Goal: Transaction & Acquisition: Purchase product/service

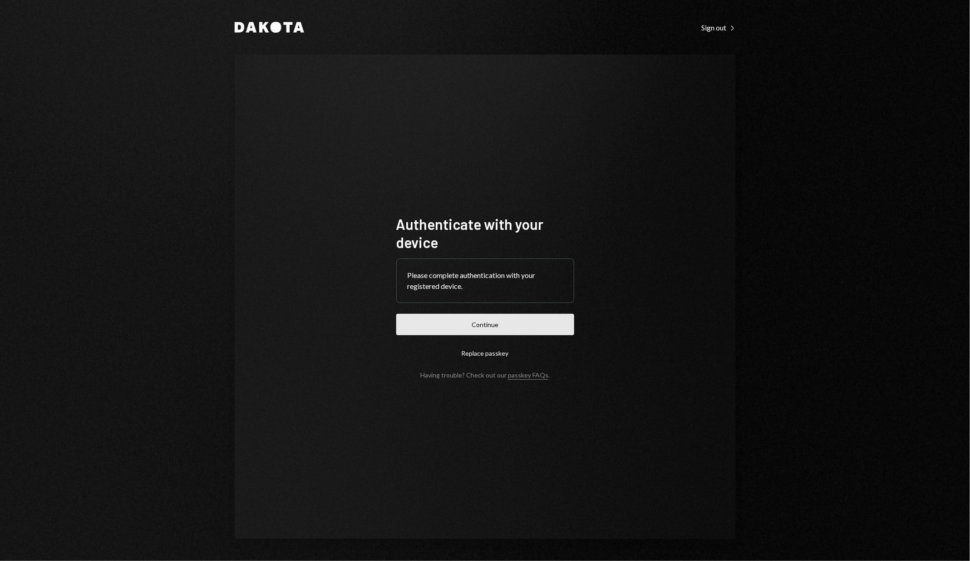
click at [429, 326] on button "Continue" at bounding box center [485, 324] width 178 height 21
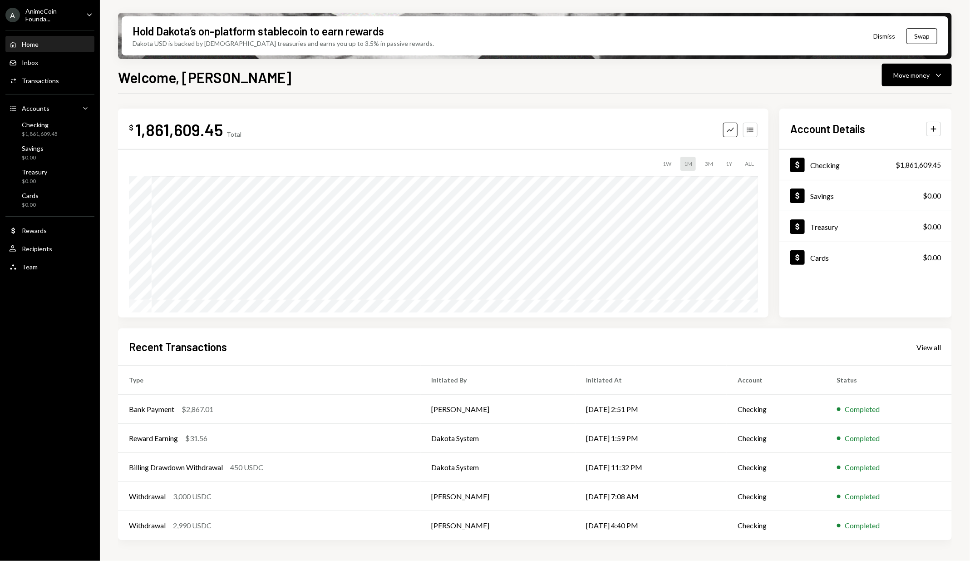
click at [40, 345] on div "A AnimeCoin Founda... Caret Down Home Home Inbox Inbox Activities Transactions …" at bounding box center [50, 280] width 100 height 561
click at [41, 350] on div "A AnimeCoin Founda... Caret Down Home Home Inbox Inbox Activities Transactions …" at bounding box center [50, 280] width 100 height 561
click at [45, 131] on div "$1,861,609.45" at bounding box center [40, 134] width 36 height 8
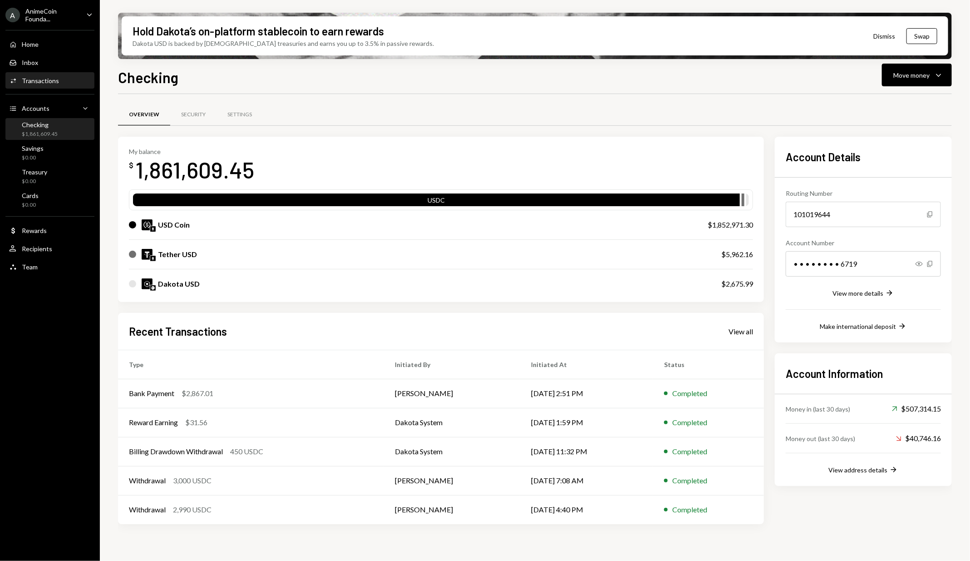
click at [49, 82] on div "Transactions" at bounding box center [40, 81] width 37 height 8
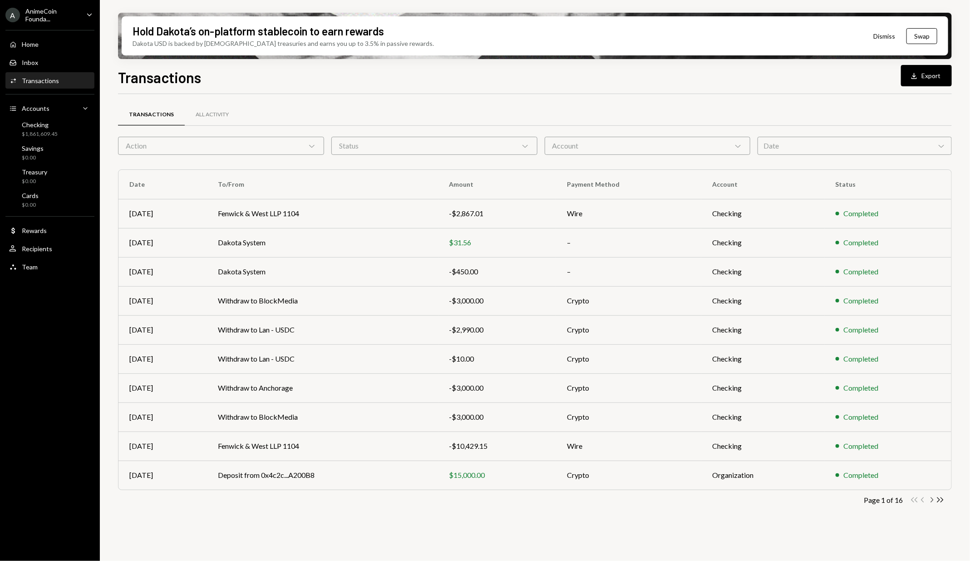
click at [929, 500] on icon "Chevron Right" at bounding box center [932, 499] width 9 height 9
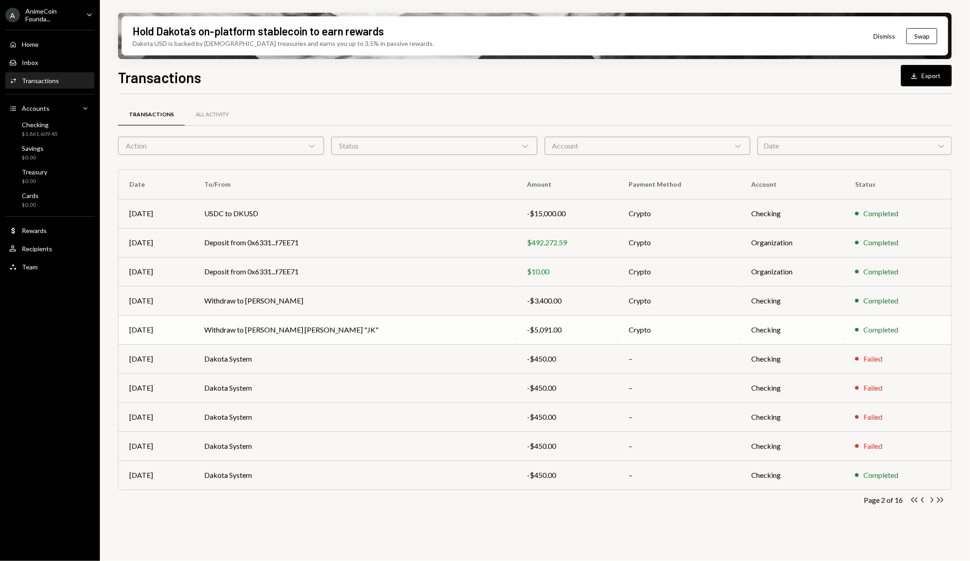
click at [618, 330] on td "Crypto" at bounding box center [679, 329] width 123 height 29
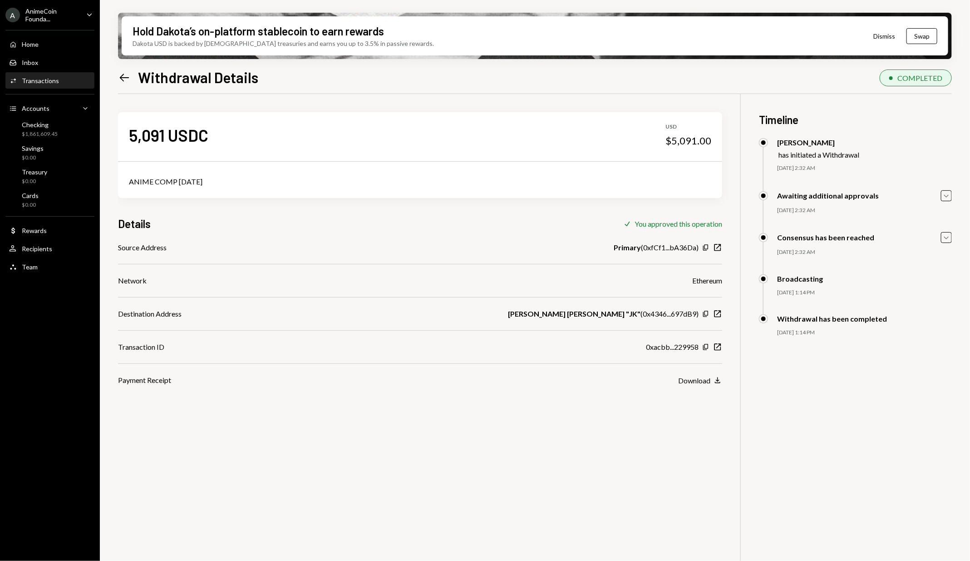
click at [688, 141] on div "$5,091.00" at bounding box center [689, 140] width 46 height 13
copy div "5,091.00"
click at [563, 219] on div "Details Check You approved this operation" at bounding box center [420, 223] width 604 height 15
click at [155, 136] on div "5,091 USDC" at bounding box center [168, 135] width 79 height 20
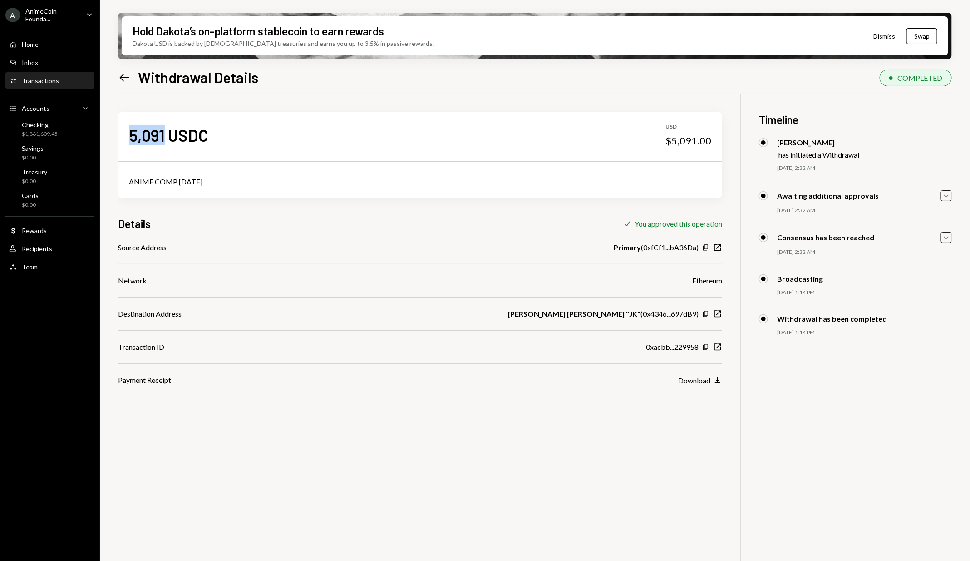
click at [155, 136] on div "5,091 USDC" at bounding box center [168, 135] width 79 height 20
copy div "5,091"
click at [123, 78] on icon "Left Arrow" at bounding box center [124, 77] width 13 height 13
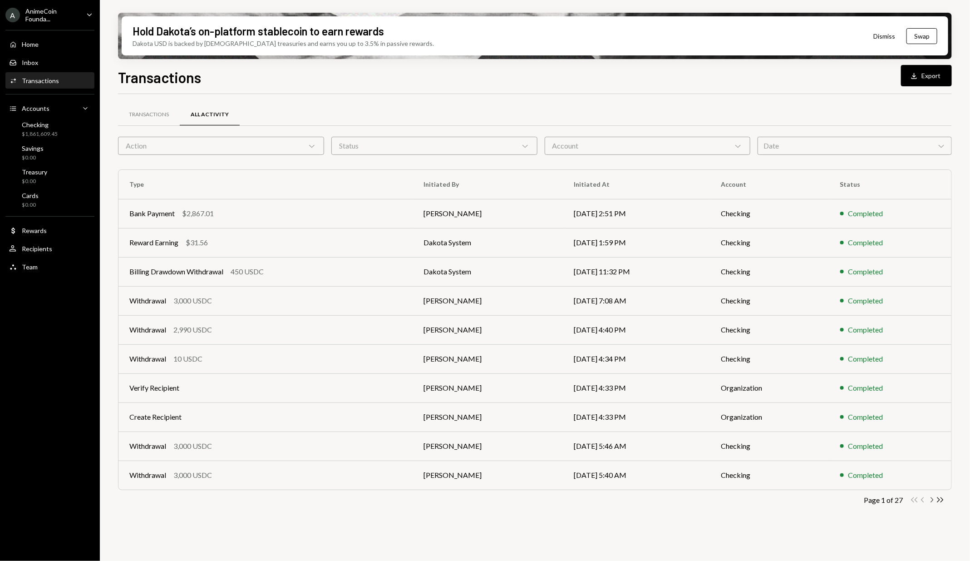
click at [930, 499] on icon "Chevron Right" at bounding box center [932, 499] width 9 height 9
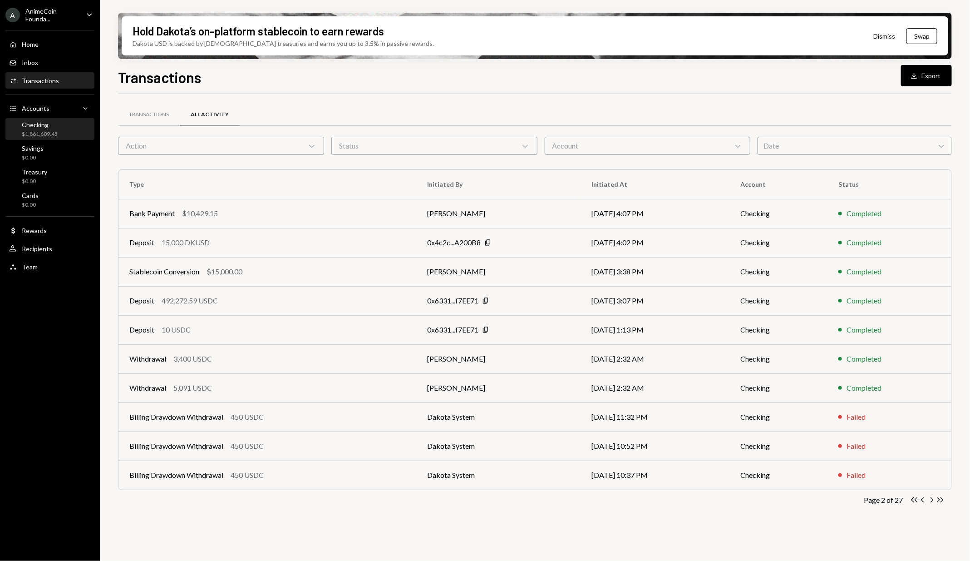
click at [71, 131] on div "Checking $1,861,609.45" at bounding box center [50, 129] width 82 height 17
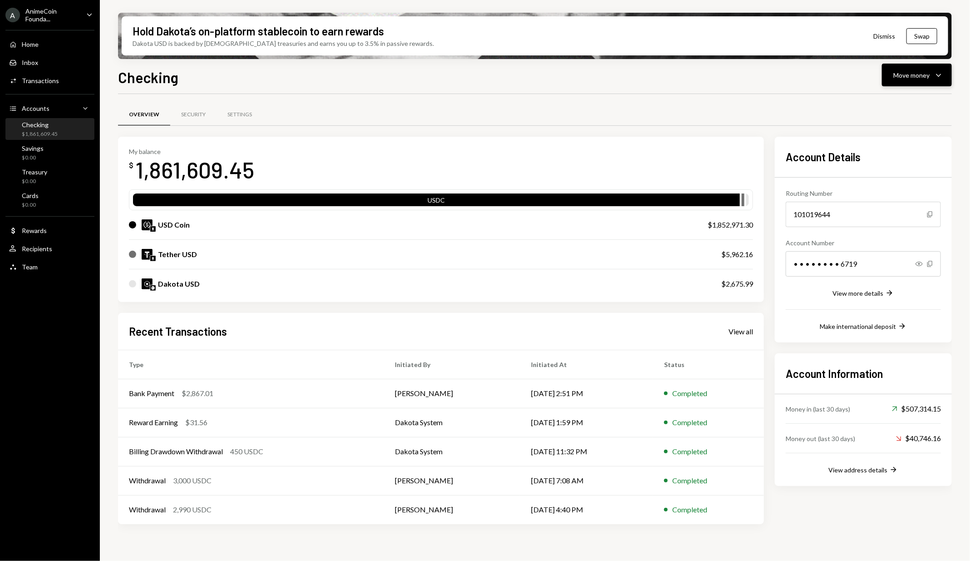
click at [894, 75] on div "Move money" at bounding box center [911, 75] width 36 height 10
click at [880, 103] on div "Send" at bounding box center [910, 103] width 66 height 10
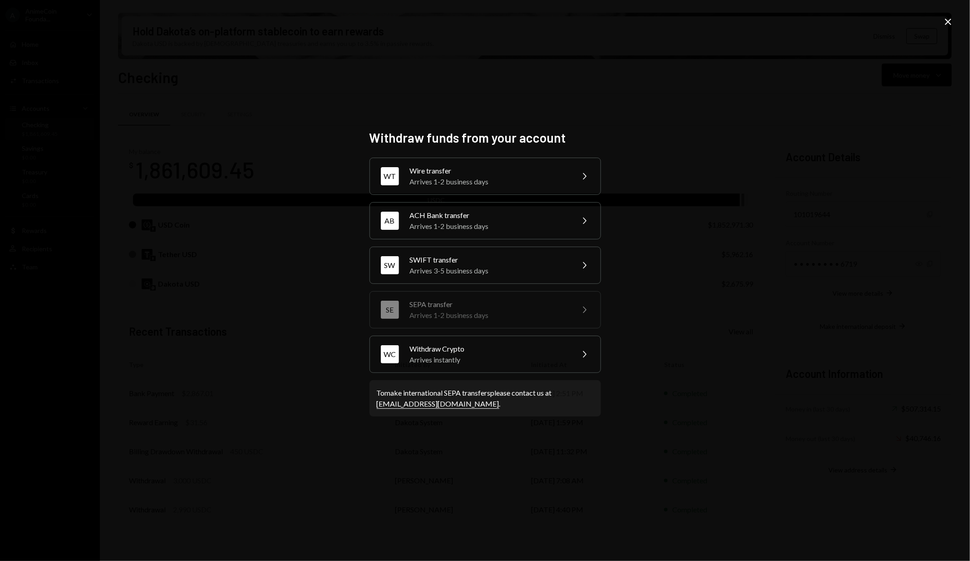
click at [550, 332] on div "WT Wire transfer Arrives 1-2 business days Chevron Right AB ACH Bank transfer A…" at bounding box center [486, 265] width 232 height 215
click at [546, 354] on div "Arrives instantly" at bounding box center [489, 359] width 158 height 11
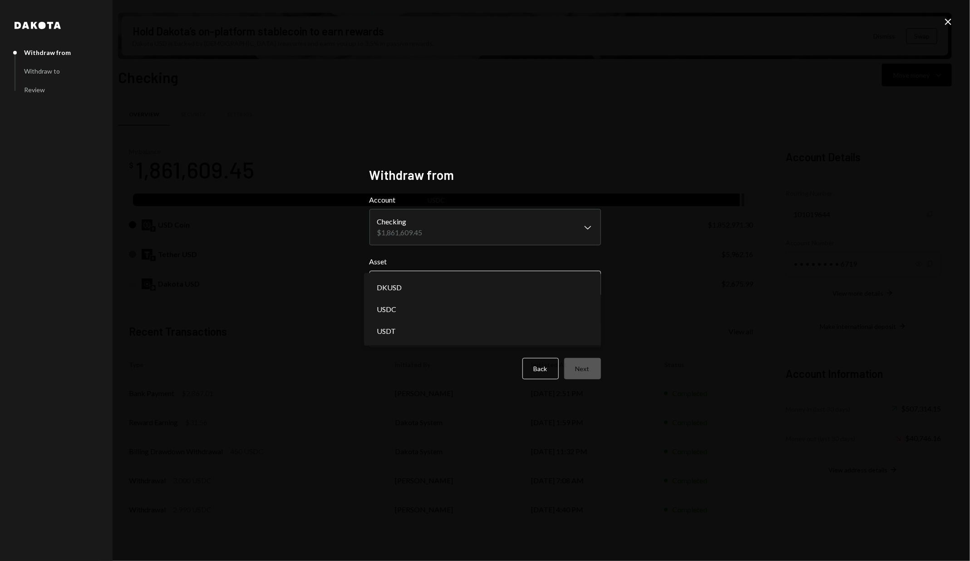
click at [493, 289] on body "A AnimeCoin Founda... Caret Down Home Home Inbox Inbox Activities Transactions …" at bounding box center [485, 280] width 970 height 561
select select "****"
click at [580, 367] on button "Next" at bounding box center [582, 368] width 37 height 21
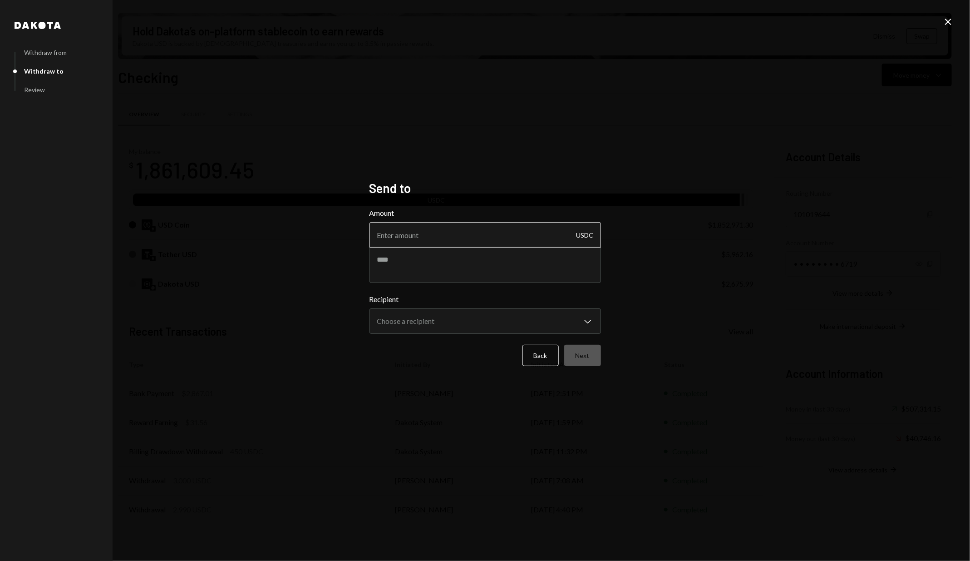
click at [460, 238] on input "Amount" at bounding box center [486, 234] width 232 height 25
paste input "5091"
type input "5091"
click at [448, 263] on textarea at bounding box center [486, 265] width 232 height 36
type textarea "*"
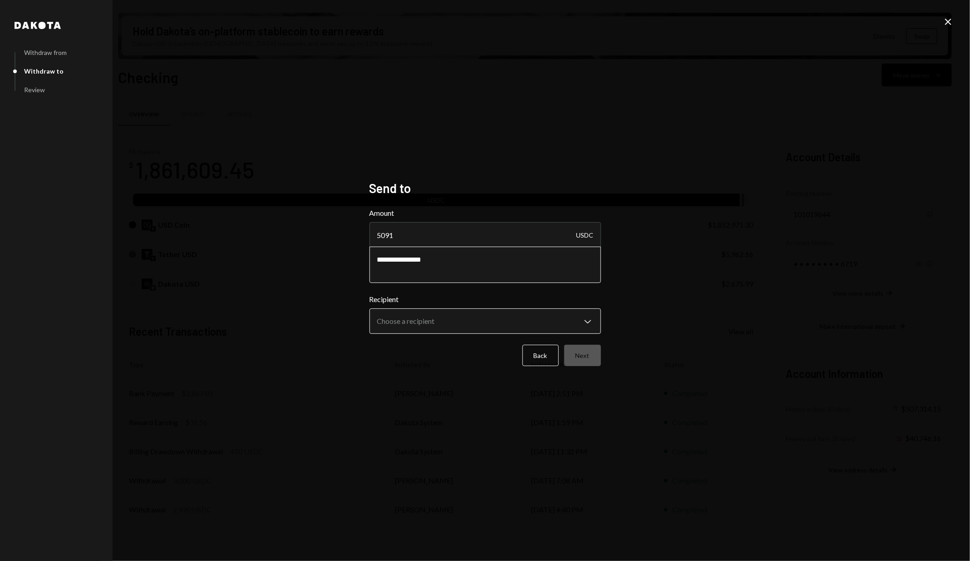
type textarea "**********"
click at [500, 325] on body "A AnimeCoin Founda... Caret Down Home Home Inbox Inbox Activities Transactions …" at bounding box center [485, 280] width 970 height 561
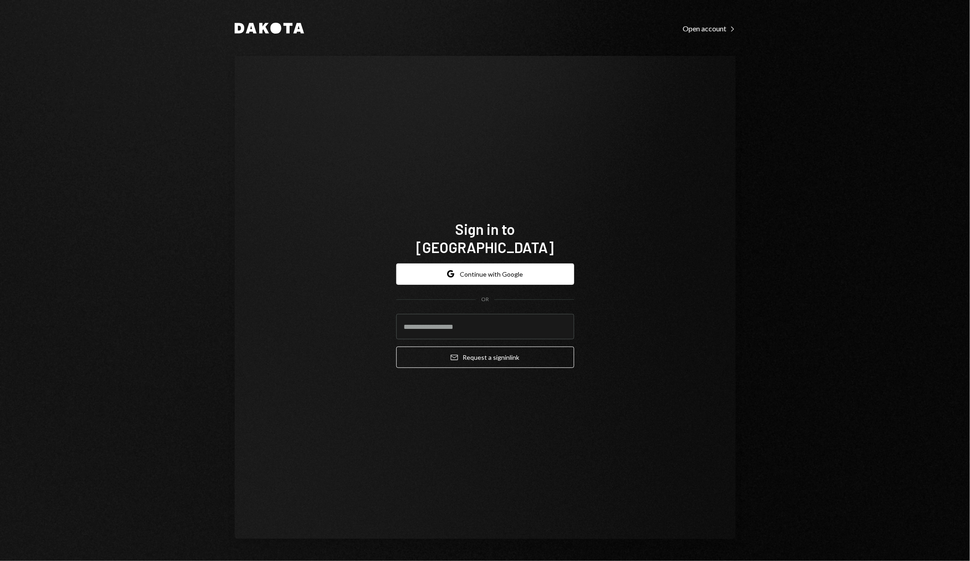
type input "**********"
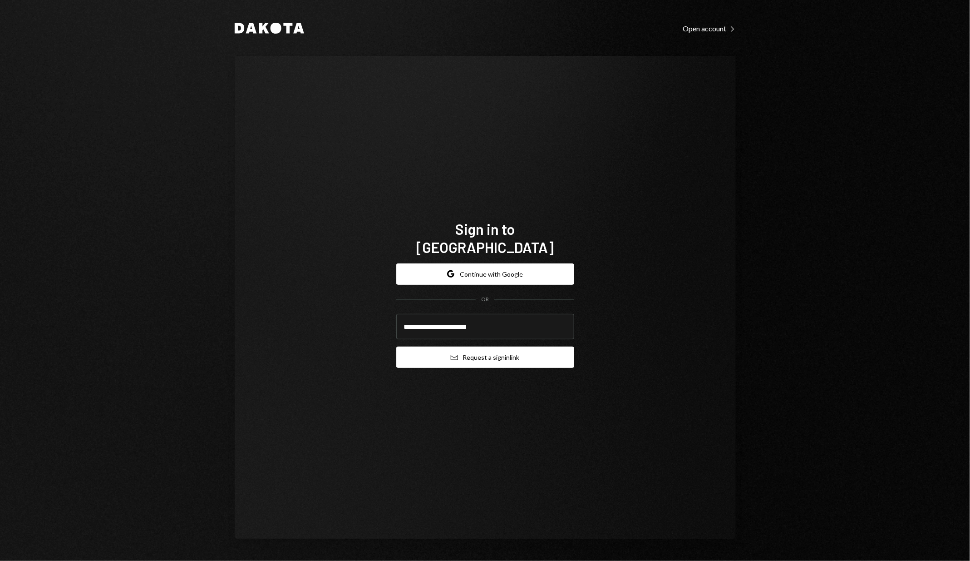
click at [487, 346] on button "Email Request a sign in link" at bounding box center [485, 356] width 178 height 21
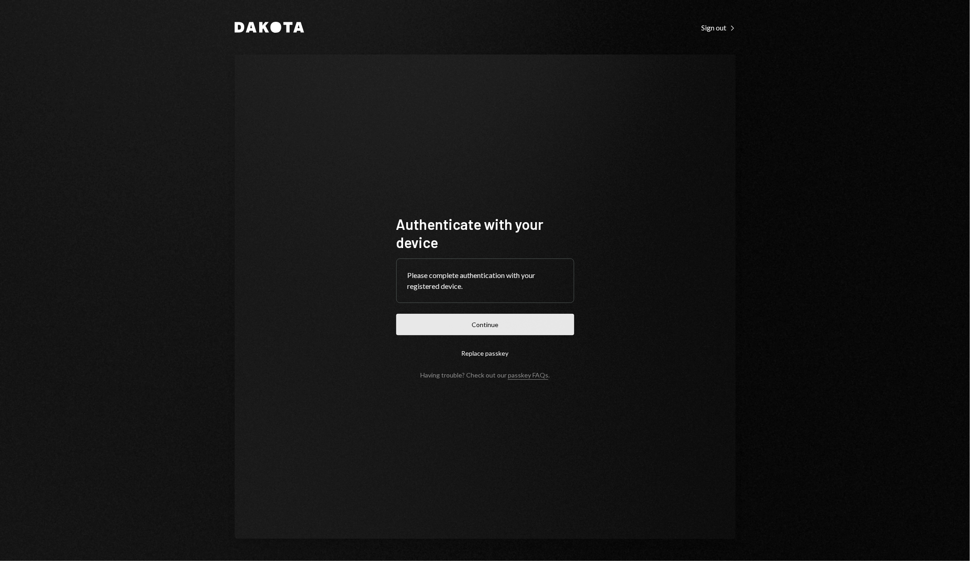
click at [463, 330] on button "Continue" at bounding box center [485, 324] width 178 height 21
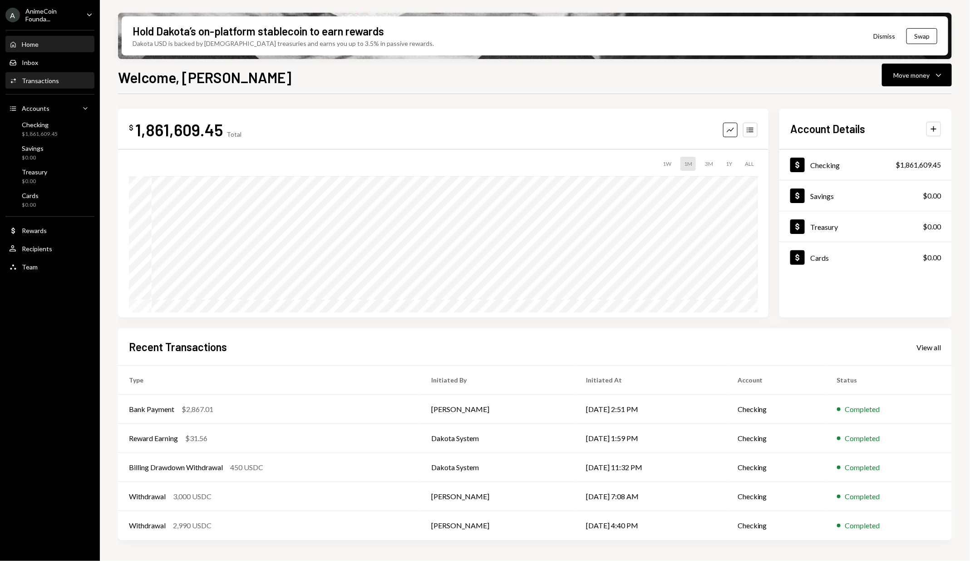
click at [47, 75] on div "Activities Transactions" at bounding box center [50, 80] width 82 height 15
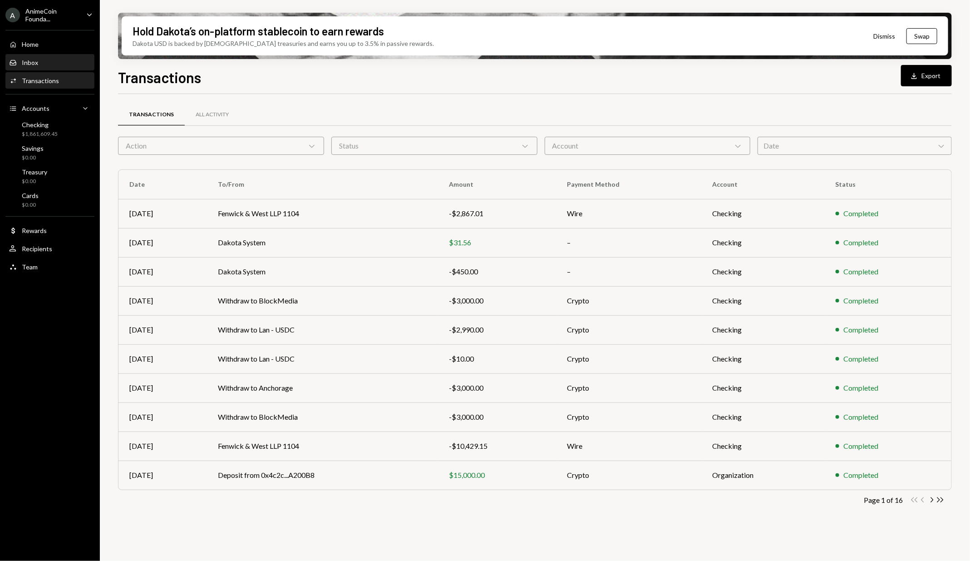
click at [49, 62] on div "Inbox Inbox" at bounding box center [50, 63] width 82 height 8
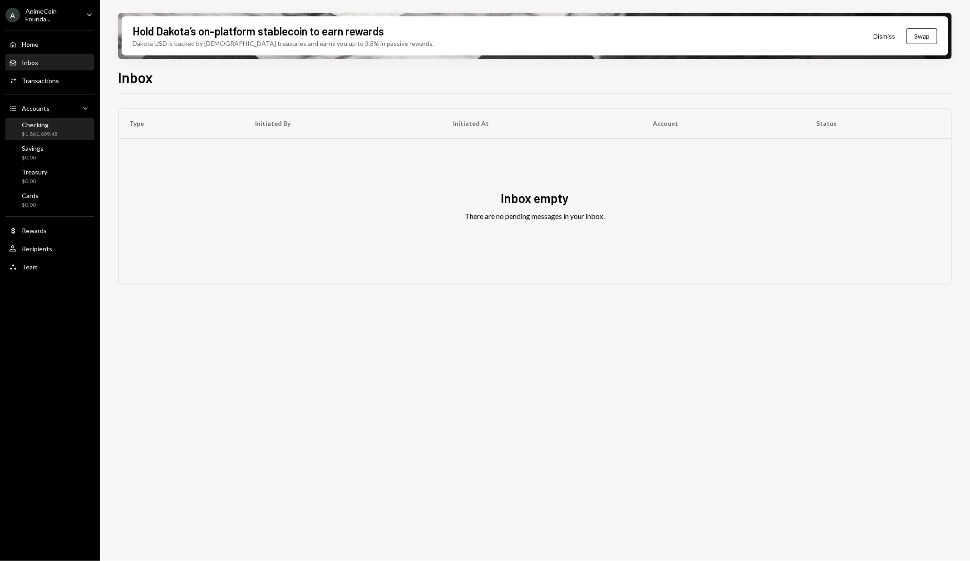
click at [59, 127] on div "Checking $1,861,609.45" at bounding box center [50, 129] width 82 height 17
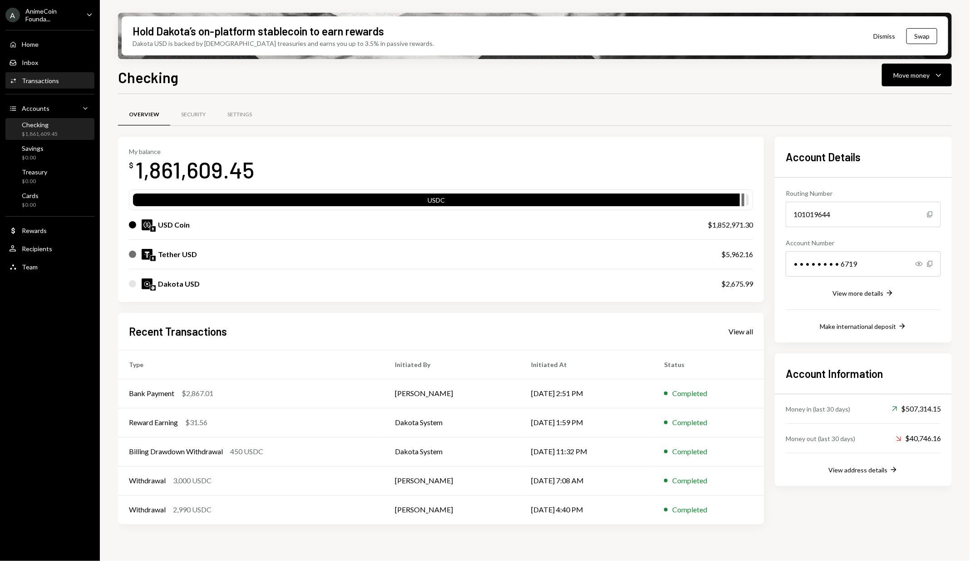
click at [59, 87] on div "Activities Transactions" at bounding box center [50, 80] width 82 height 15
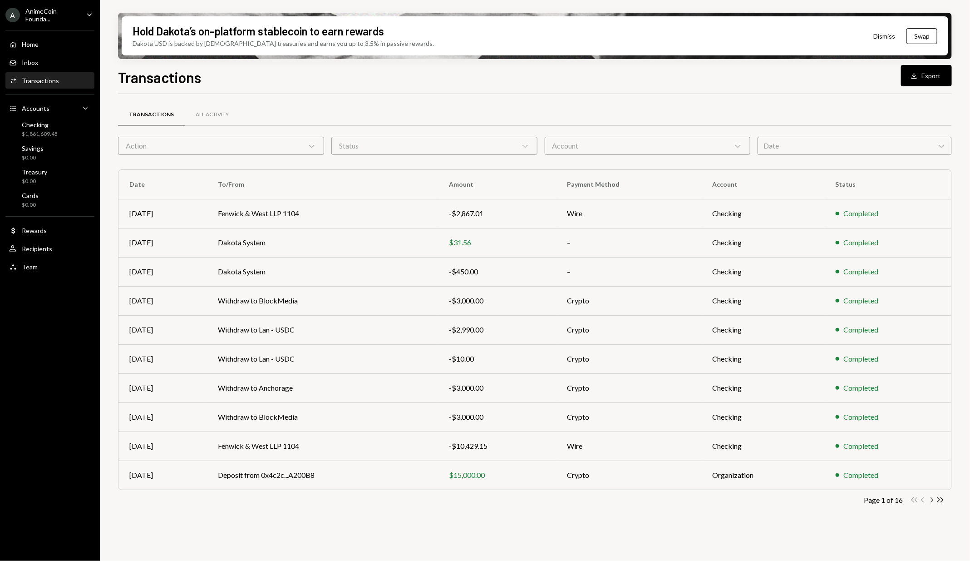
click at [931, 498] on icon "Chevron Right" at bounding box center [932, 499] width 9 height 9
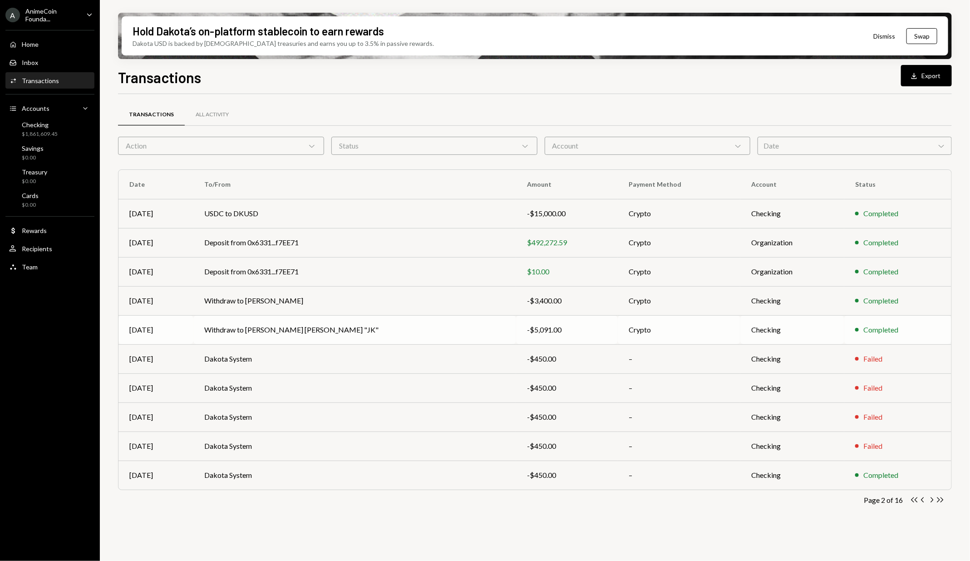
click at [395, 325] on td "Withdraw to KIM HYUN JUNG "JK"" at bounding box center [354, 329] width 323 height 29
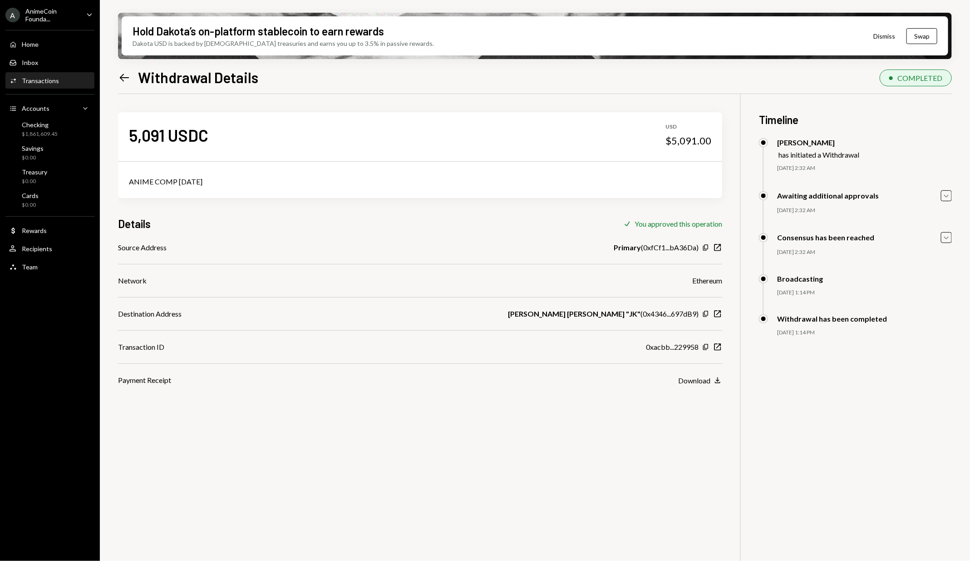
click at [699, 142] on div "$5,091.00" at bounding box center [689, 140] width 46 height 13
copy div "5,091.00"
click at [66, 124] on div "Checking $1,861,609.45" at bounding box center [50, 129] width 82 height 17
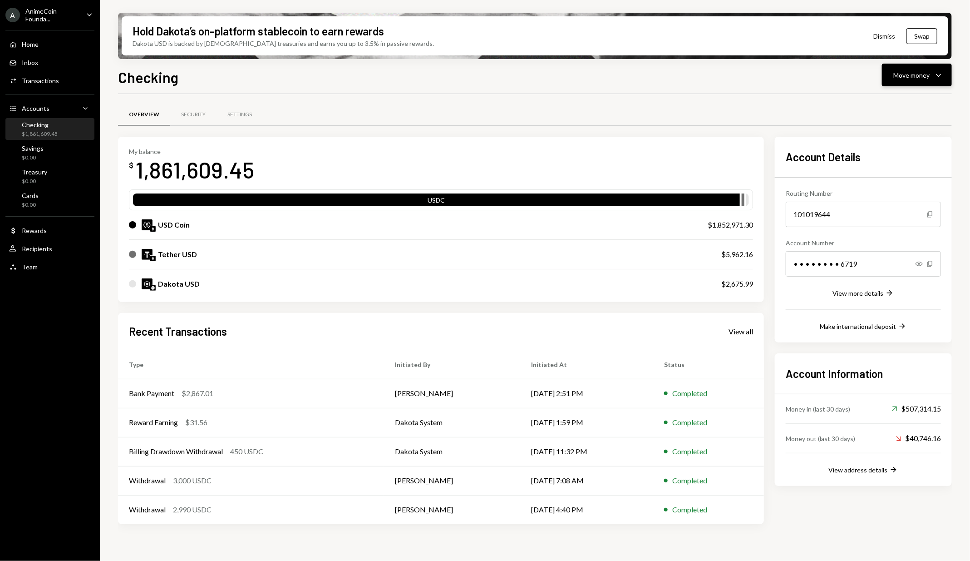
click at [903, 73] on div "Move money" at bounding box center [911, 75] width 36 height 10
click at [898, 98] on div "Send" at bounding box center [910, 103] width 66 height 10
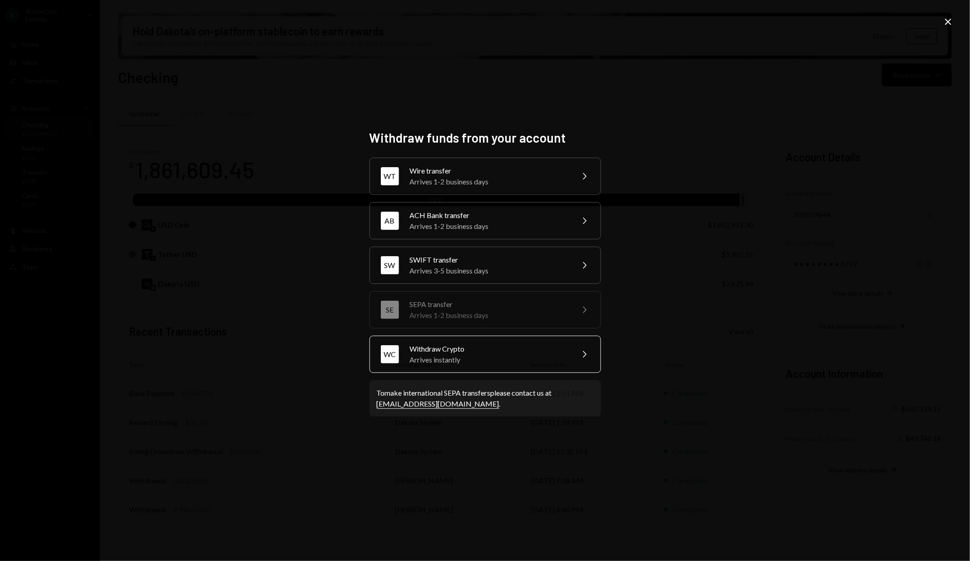
click at [514, 349] on div "Withdraw Crypto" at bounding box center [489, 348] width 158 height 11
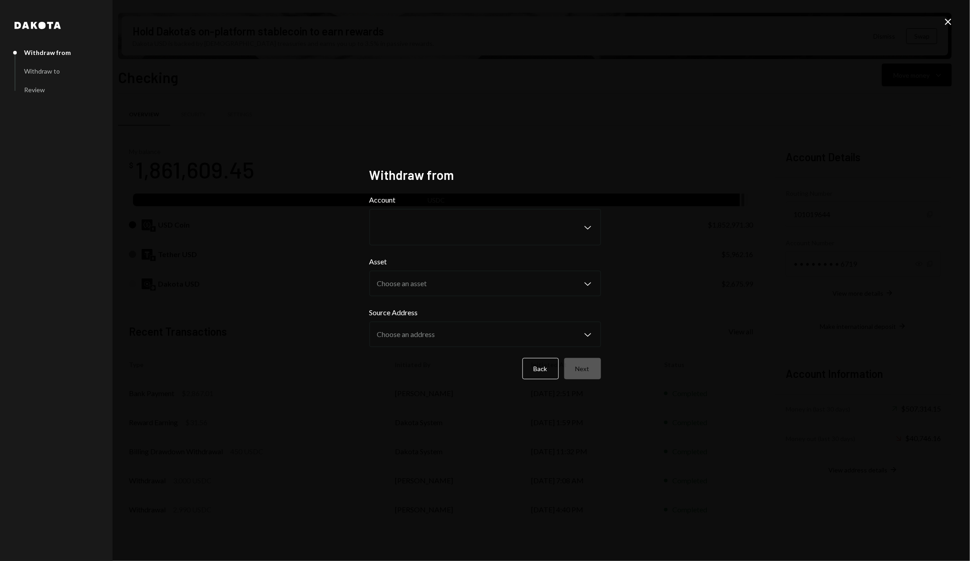
click at [446, 200] on label "Account" at bounding box center [486, 199] width 232 height 11
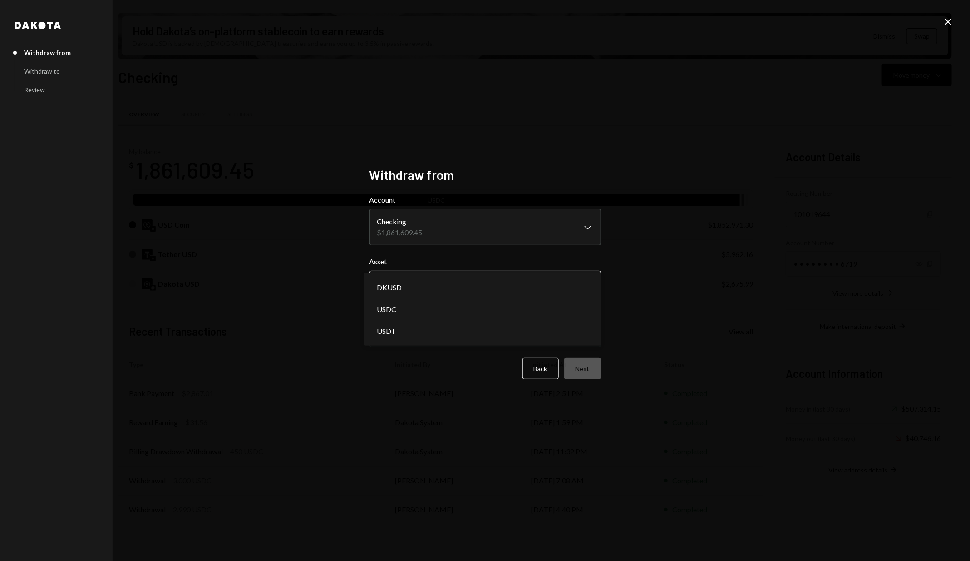
click at [452, 290] on body "A AnimeCoin Founda... Caret Down Home Home Inbox Inbox Activities Transactions …" at bounding box center [485, 280] width 970 height 561
select select "****"
click at [596, 384] on div "**********" at bounding box center [486, 280] width 232 height 227
click at [595, 375] on button "Next" at bounding box center [582, 368] width 37 height 21
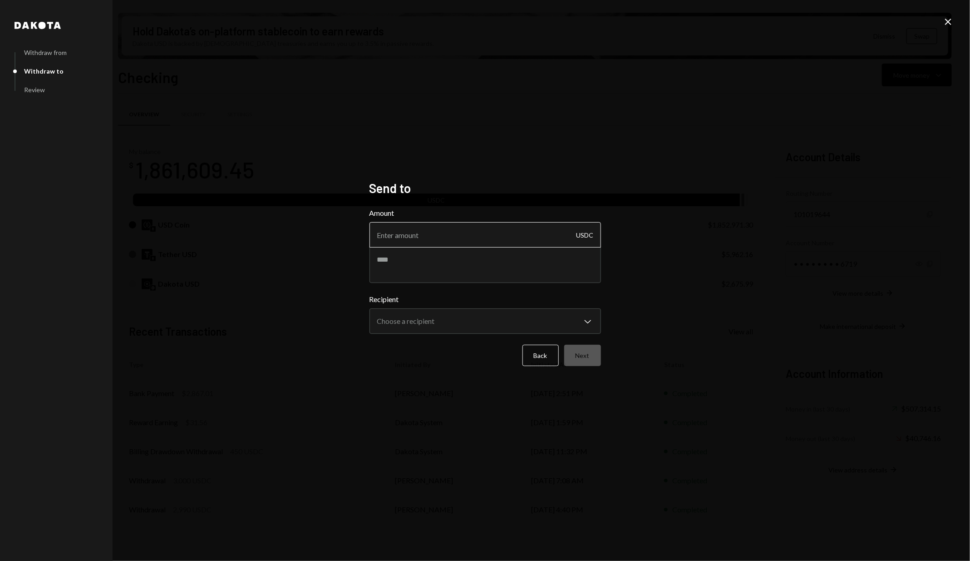
click at [442, 240] on input "Amount" at bounding box center [486, 234] width 232 height 25
paste input "5091.00"
type input "5091.00"
click at [435, 256] on textarea at bounding box center [486, 265] width 232 height 36
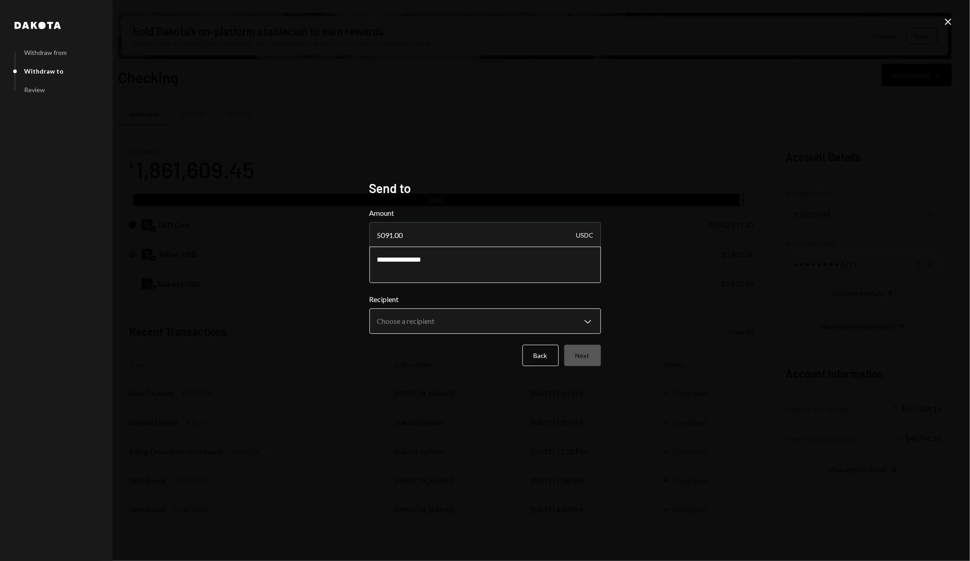
type textarea "**********"
click at [465, 325] on body "A AnimeCoin Founda... Caret Down Home Home Inbox Inbox Activities Transactions …" at bounding box center [485, 280] width 970 height 561
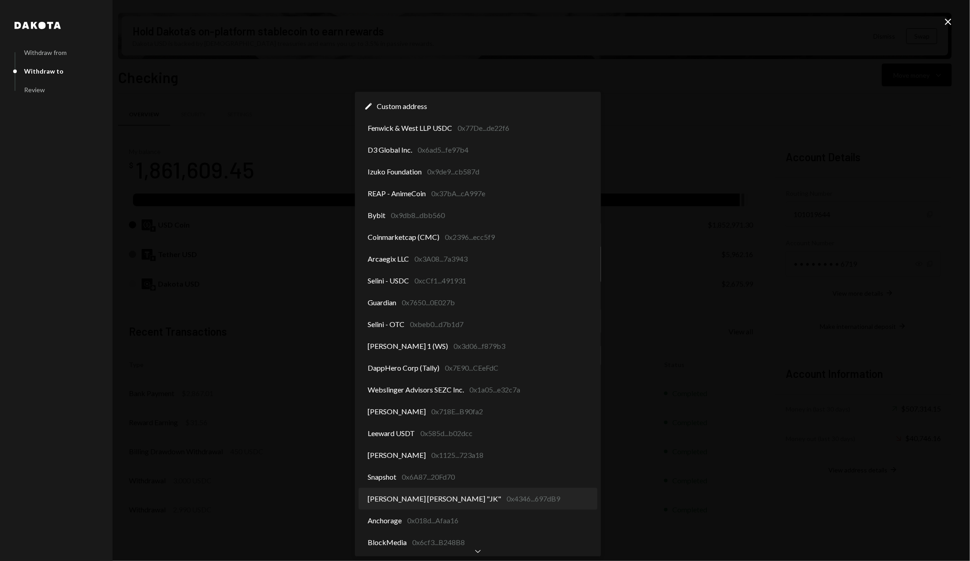
select select "**********"
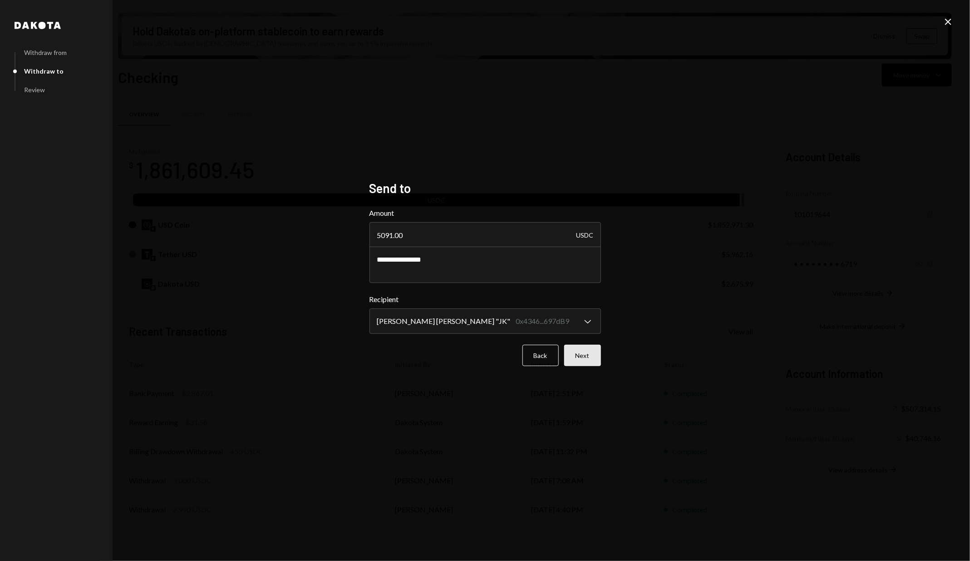
click at [579, 352] on button "Next" at bounding box center [582, 355] width 37 height 21
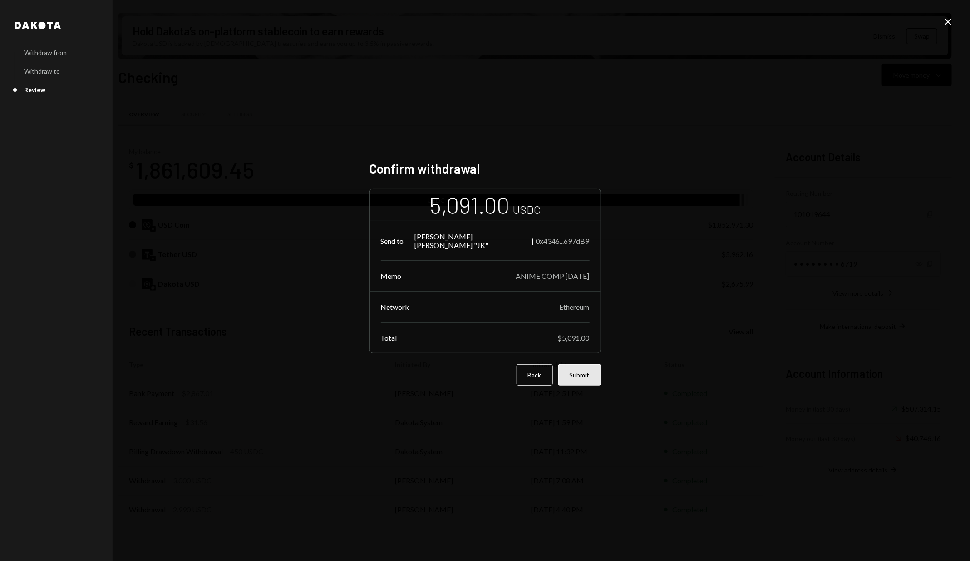
click at [586, 375] on button "Submit" at bounding box center [579, 374] width 43 height 21
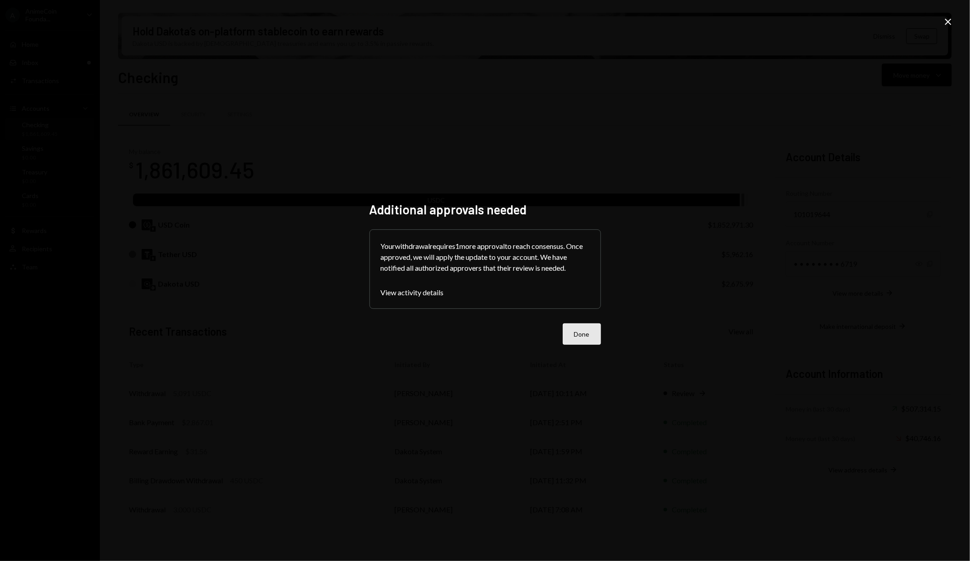
click at [578, 328] on button "Done" at bounding box center [582, 333] width 38 height 21
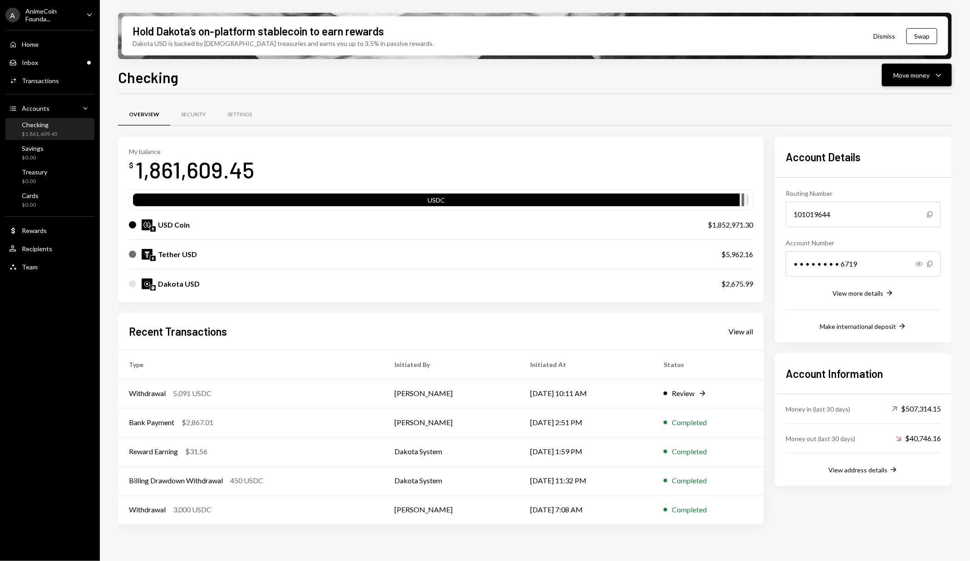
click at [925, 73] on div "Move money" at bounding box center [911, 75] width 36 height 10
click at [893, 100] on div "Send" at bounding box center [910, 103] width 66 height 10
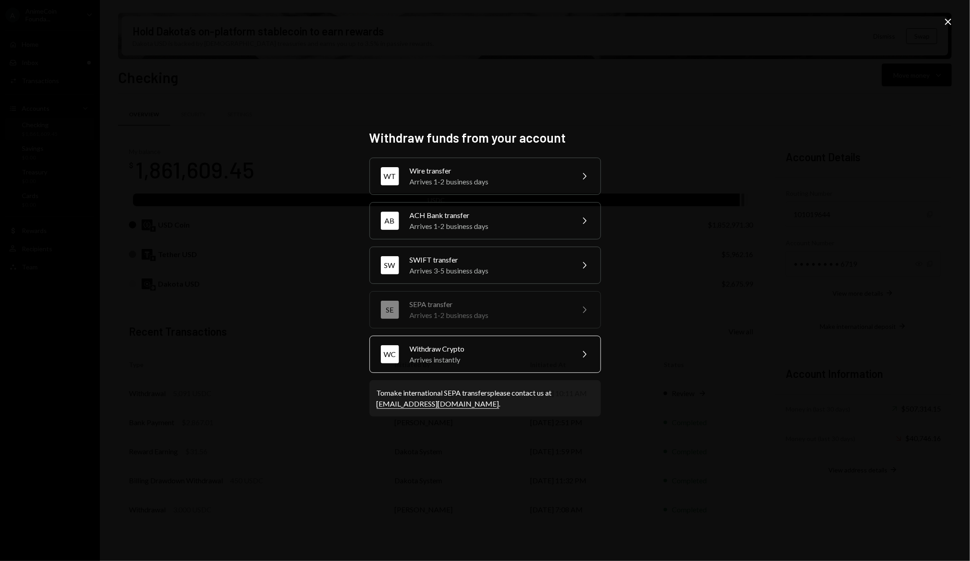
click at [459, 368] on div "WC Withdraw Crypto Arrives instantly Chevron Right" at bounding box center [486, 354] width 232 height 37
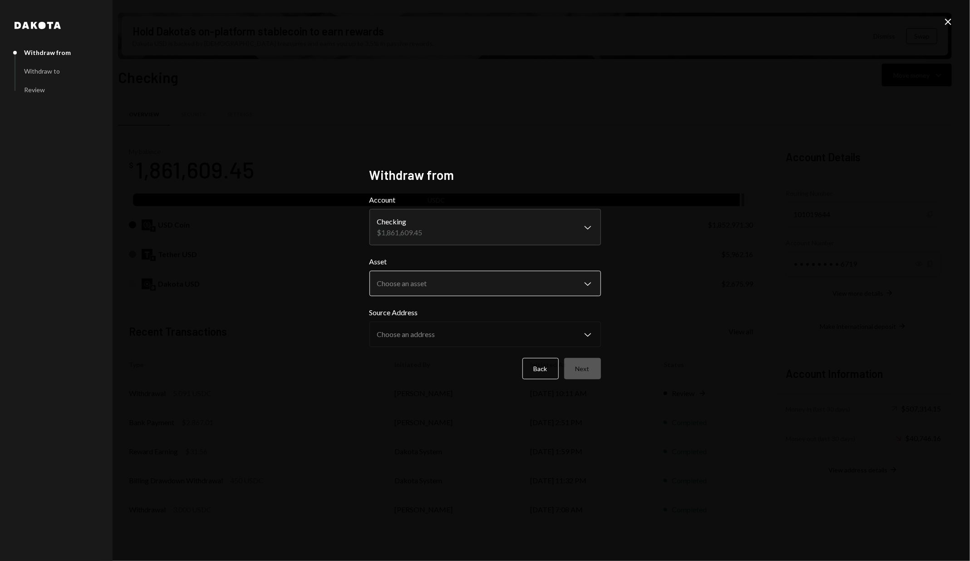
click at [441, 279] on body "A AnimeCoin Founda... Caret Down Home Home Inbox Inbox Activities Transactions …" at bounding box center [485, 280] width 970 height 561
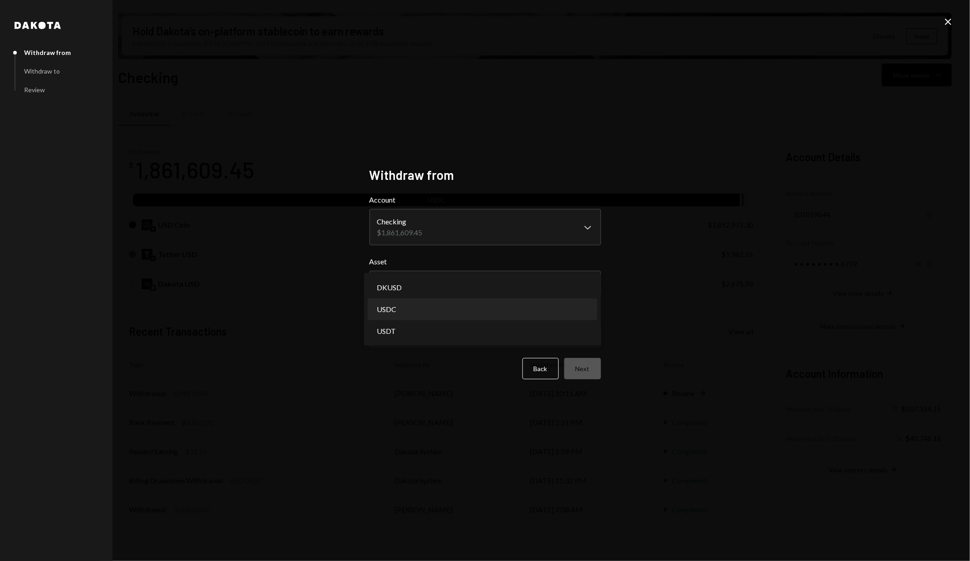
select select "****"
click at [580, 370] on button "Next" at bounding box center [582, 368] width 37 height 21
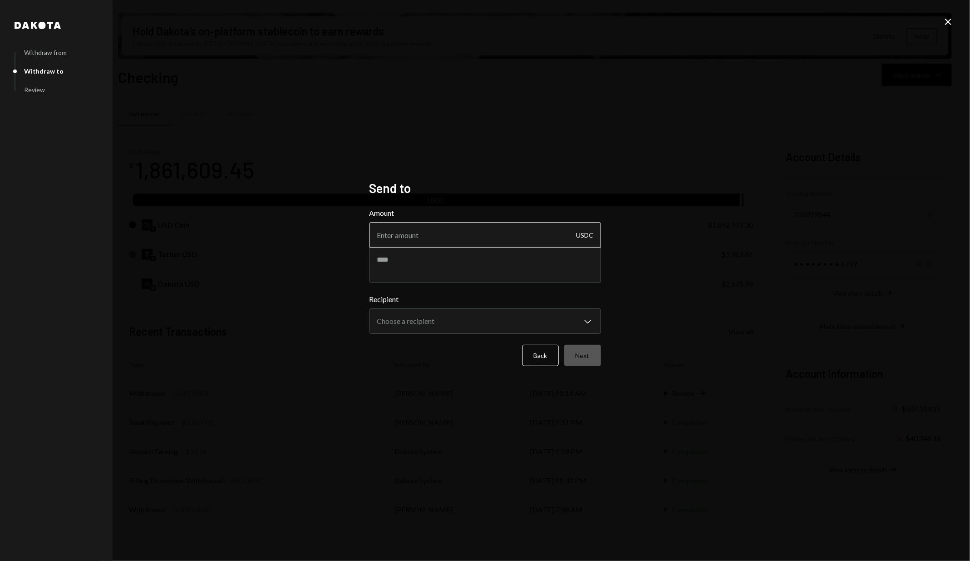
click at [474, 230] on input "Amount" at bounding box center [486, 234] width 232 height 25
type input "3400"
type textarea "**********"
click at [485, 321] on body "A AnimeCoin Founda... Caret Down Home Home Inbox Inbox Activities Transactions …" at bounding box center [485, 280] width 970 height 561
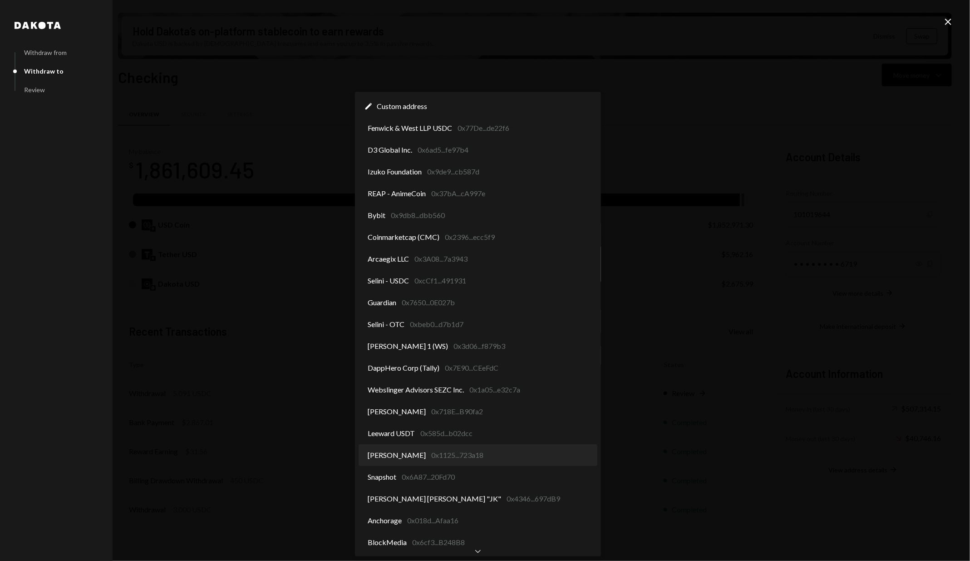
select select "**********"
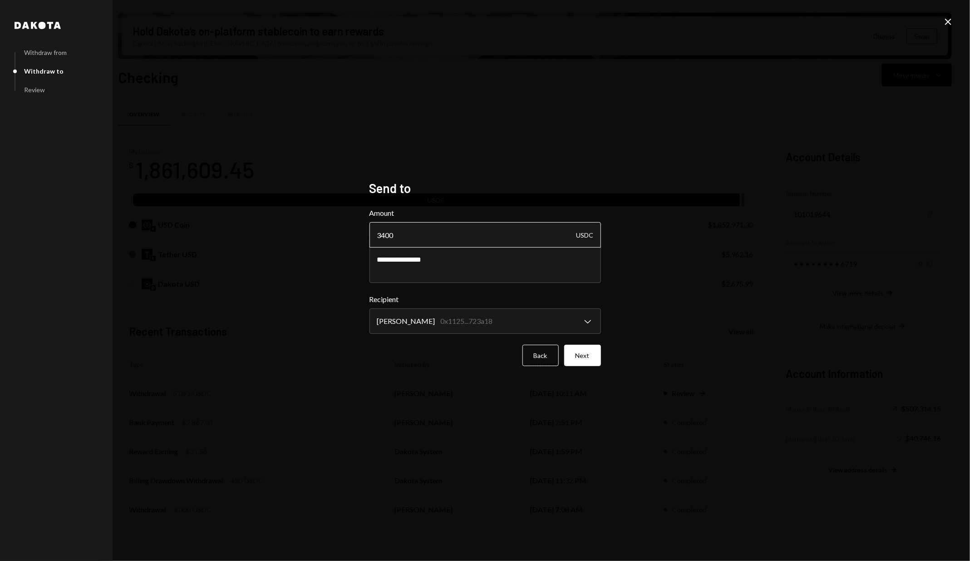
click at [502, 231] on input "3400" at bounding box center [486, 234] width 232 height 25
click at [504, 265] on textarea "**********" at bounding box center [486, 265] width 232 height 36
click at [498, 238] on input "3400" at bounding box center [486, 234] width 232 height 25
click at [490, 253] on textarea "**********" at bounding box center [486, 265] width 232 height 36
click at [489, 235] on input "3400" at bounding box center [486, 234] width 232 height 25
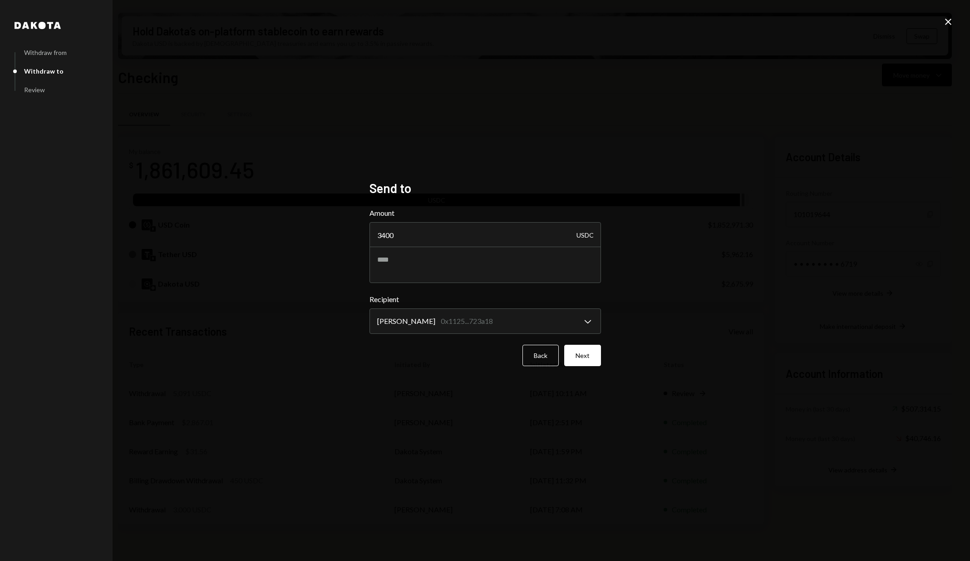
select select "**********"
click at [598, 356] on button "Next" at bounding box center [582, 355] width 37 height 21
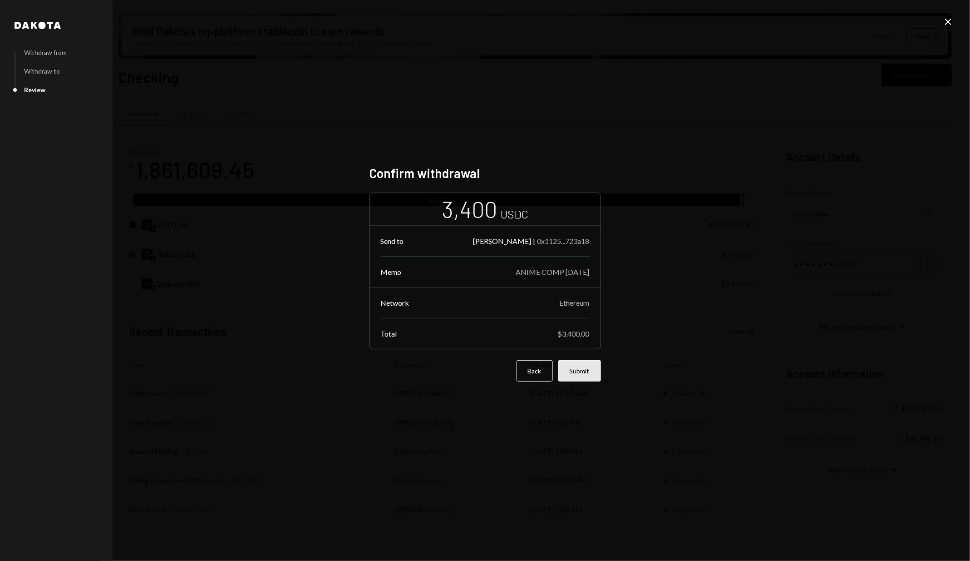
click at [586, 372] on button "Submit" at bounding box center [579, 370] width 43 height 21
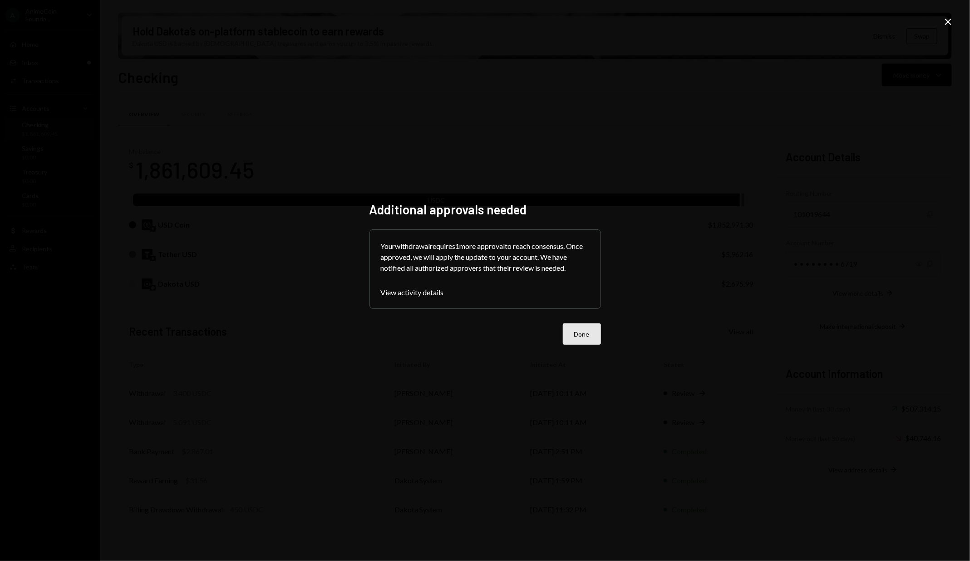
click at [598, 336] on button "Done" at bounding box center [582, 333] width 38 height 21
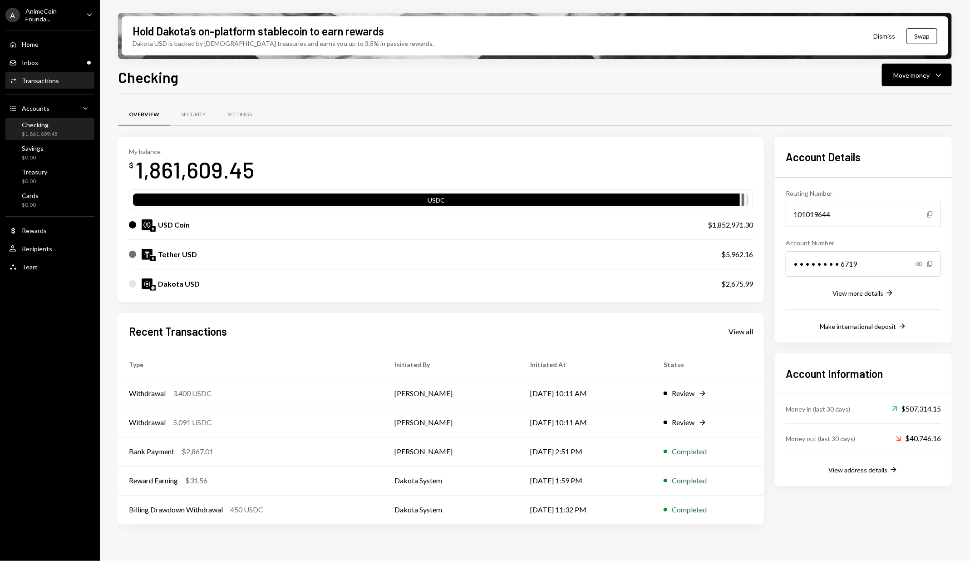
click at [79, 78] on div "Activities Transactions" at bounding box center [50, 81] width 82 height 8
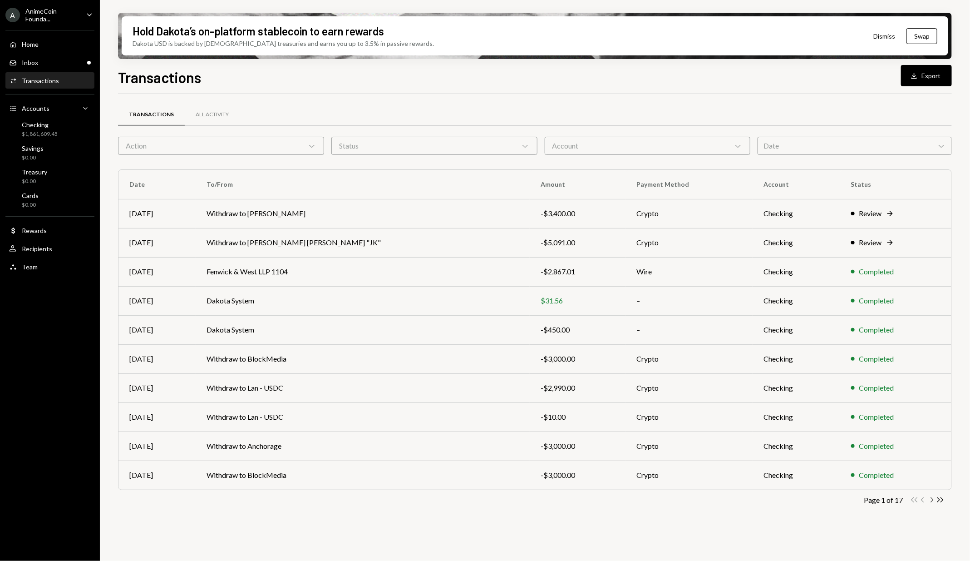
click at [930, 502] on icon "Chevron Right" at bounding box center [932, 499] width 9 height 9
